Goal: Task Accomplishment & Management: Use online tool/utility

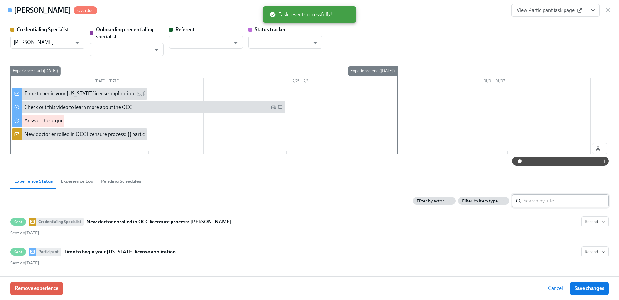
scroll to position [194, 0]
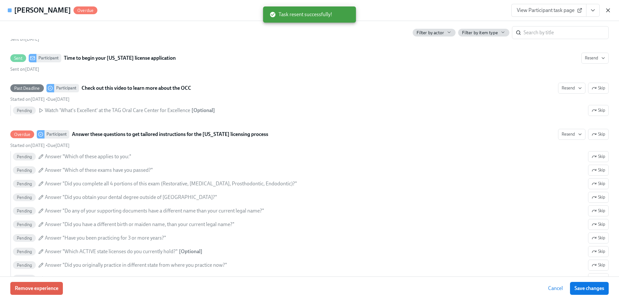
click at [606, 12] on icon "button" at bounding box center [608, 10] width 6 height 6
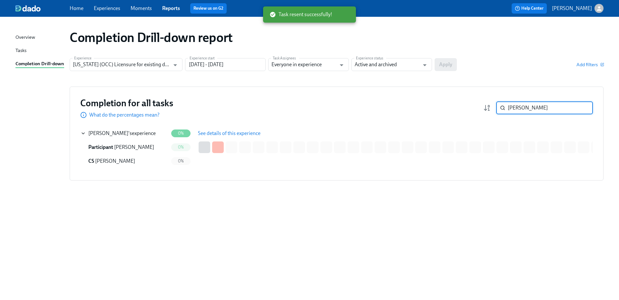
drag, startPoint x: 528, startPoint y: 110, endPoint x: 501, endPoint y: 111, distance: 26.8
click at [501, 111] on div "[PERSON_NAME] ​" at bounding box center [544, 107] width 97 height 13
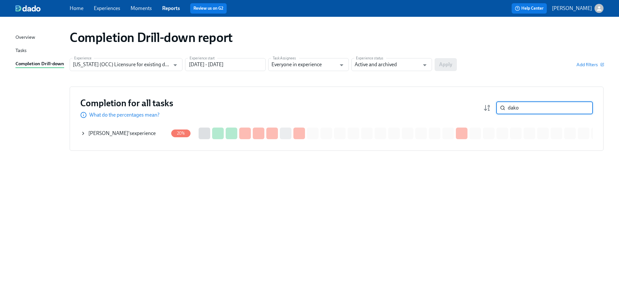
type input "dako"
click at [128, 135] on span "[PERSON_NAME]" at bounding box center [108, 133] width 40 height 6
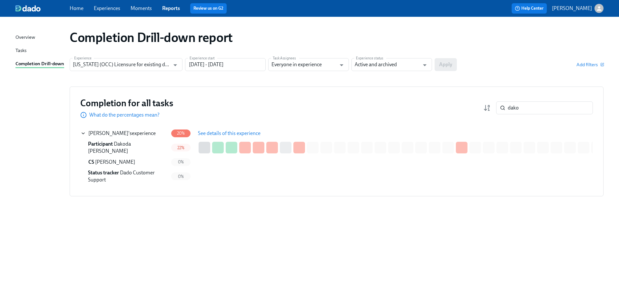
click at [229, 129] on button "See details of this experience" at bounding box center [230, 133] width 72 height 13
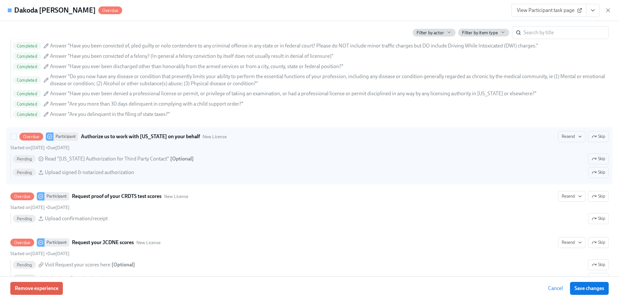
scroll to position [902, 0]
click at [562, 138] on span "Resend" at bounding box center [572, 137] width 20 height 6
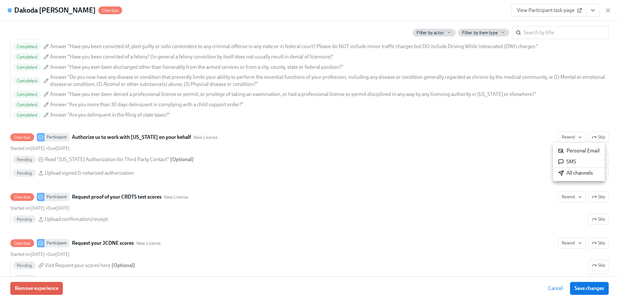
click at [572, 173] on div "All channels" at bounding box center [575, 172] width 35 height 7
